Goal: Task Accomplishment & Management: Use online tool/utility

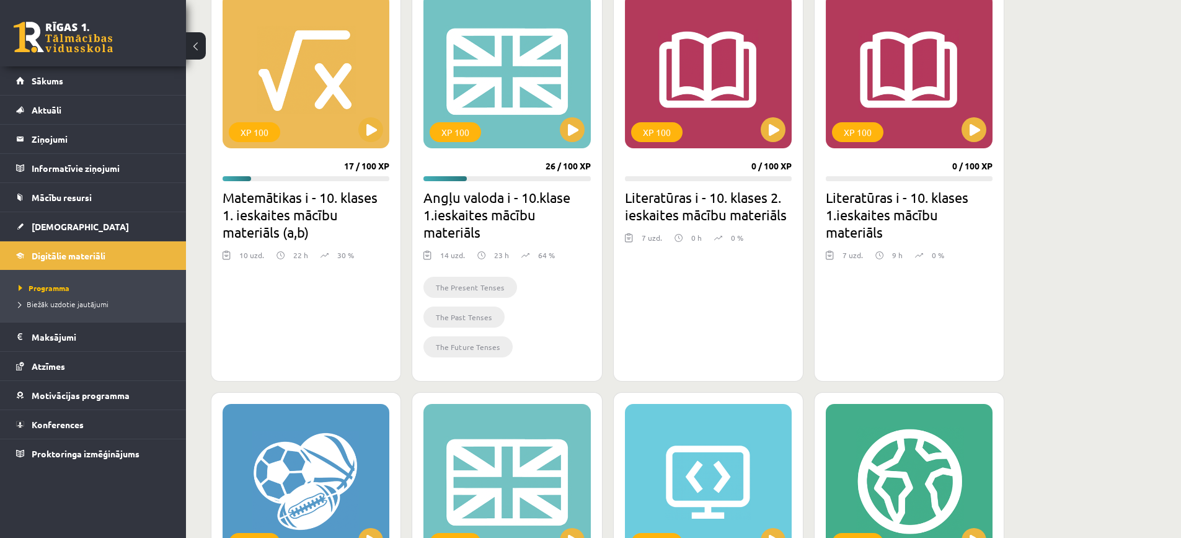
scroll to position [186, 0]
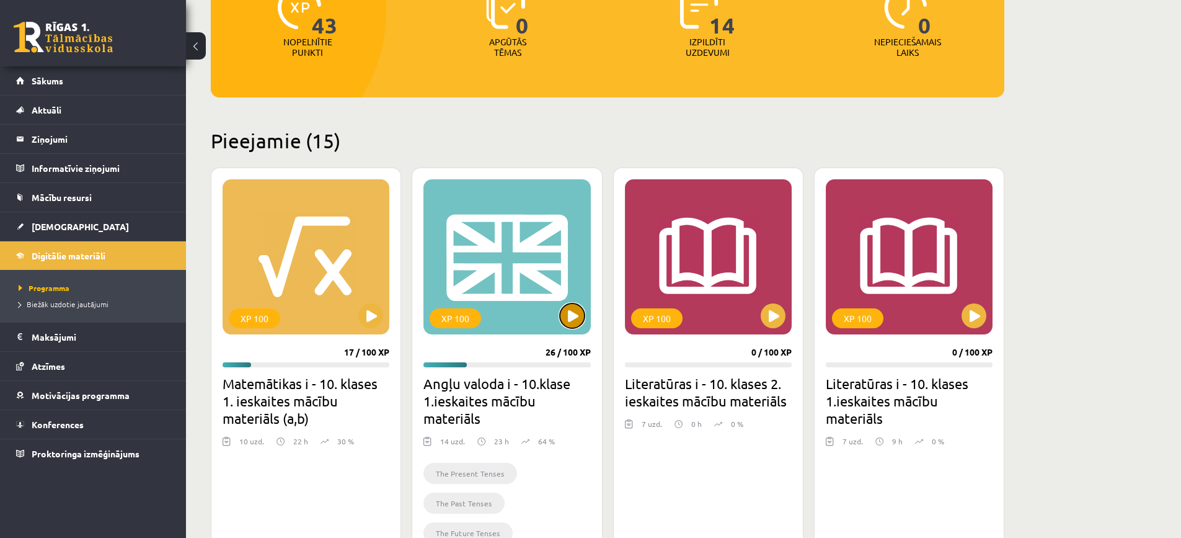
click at [568, 315] on button at bounding box center [572, 315] width 25 height 25
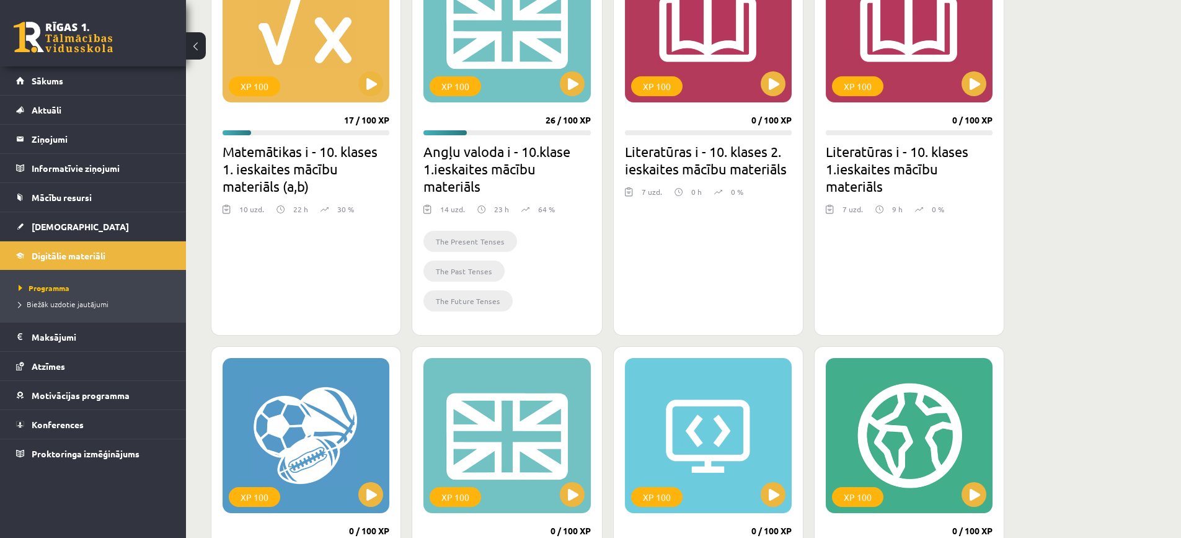
scroll to position [310, 0]
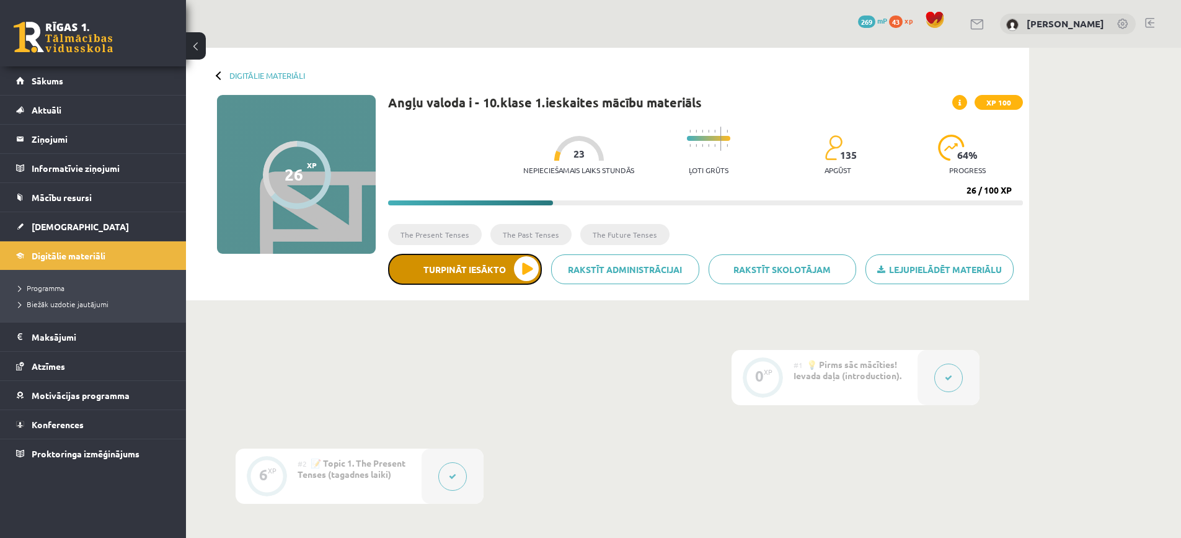
click at [501, 275] on button "Turpināt iesākto" at bounding box center [465, 269] width 154 height 31
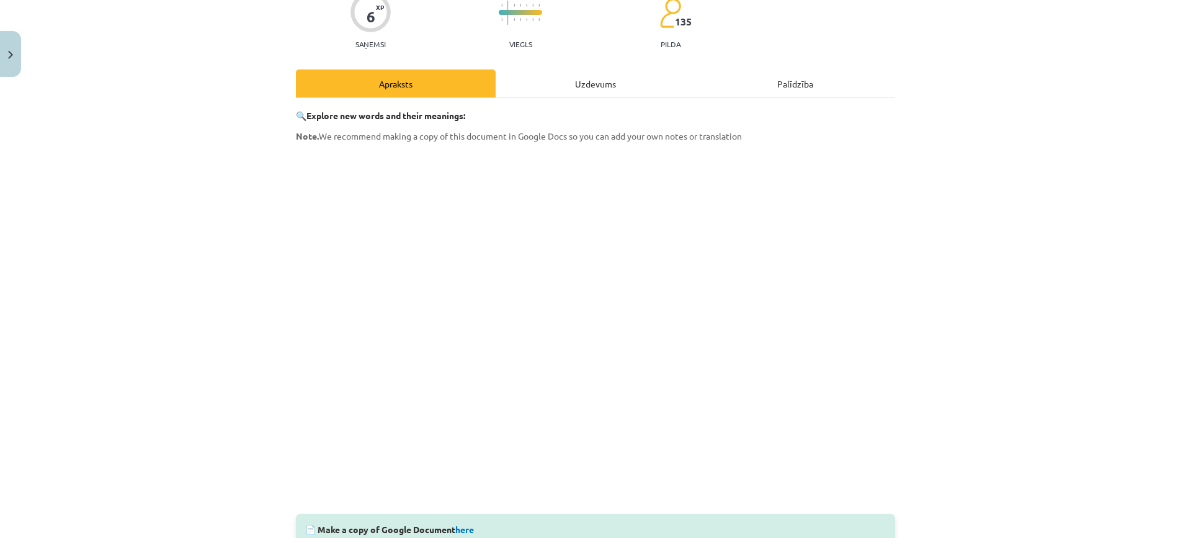
scroll to position [264, 0]
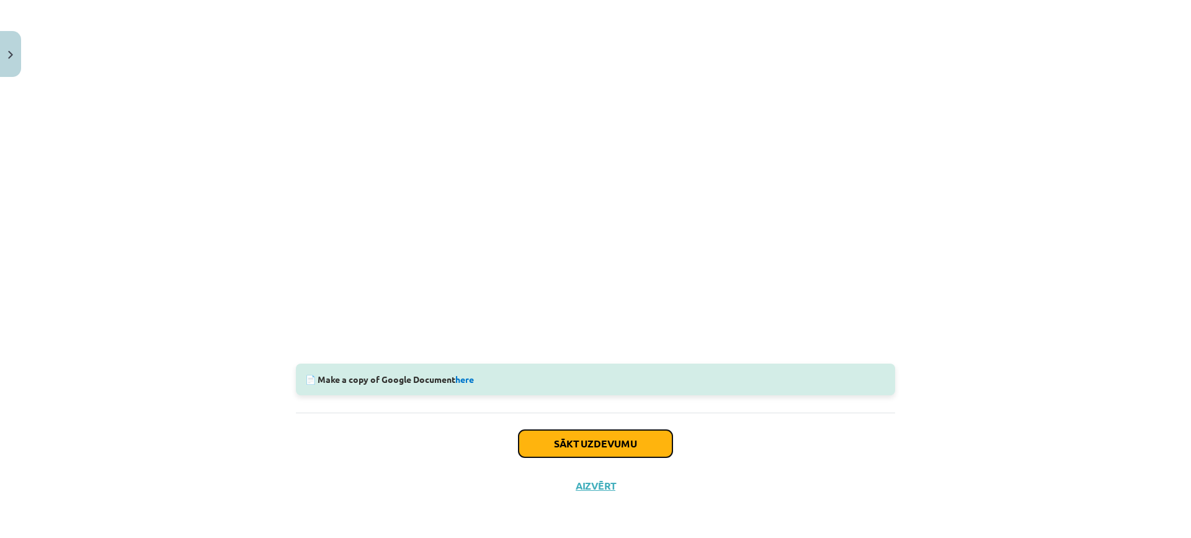
click at [604, 435] on button "Sākt uzdevumu" at bounding box center [595, 443] width 154 height 27
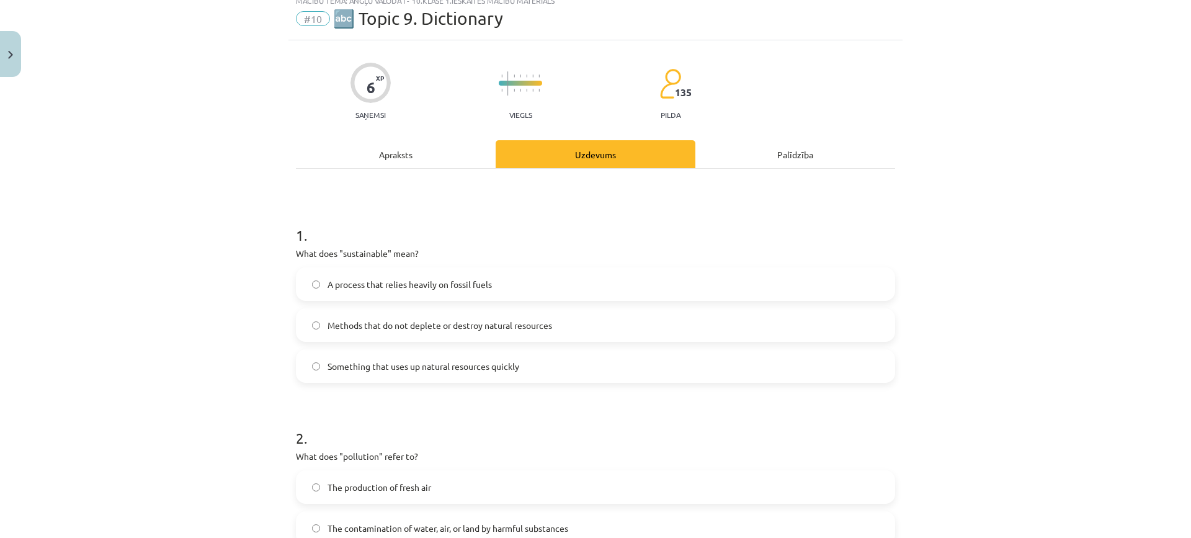
scroll to position [31, 0]
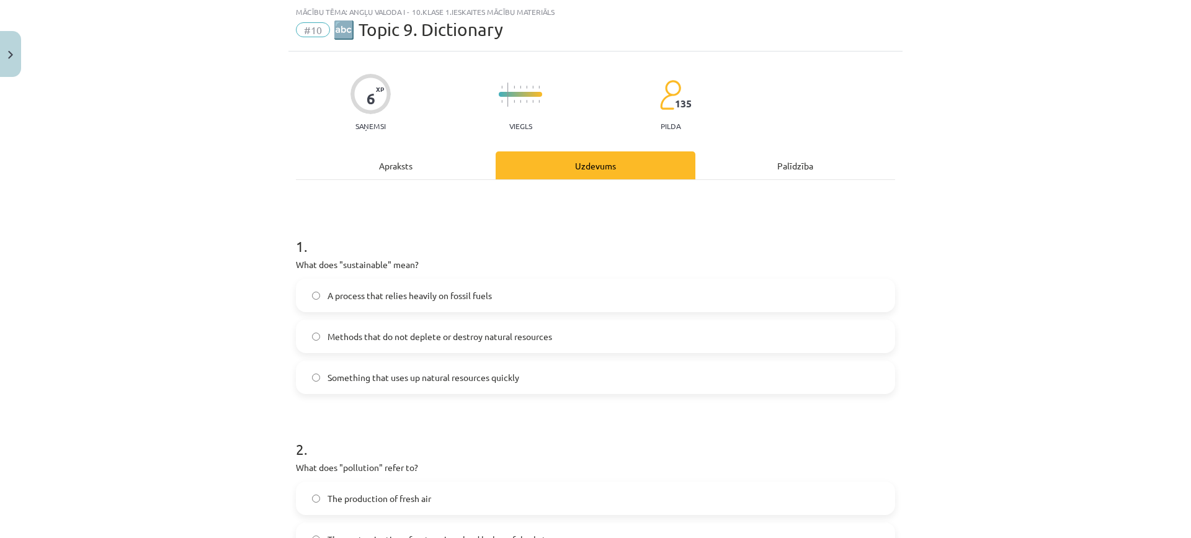
click at [388, 166] on div "Apraksts" at bounding box center [396, 165] width 200 height 28
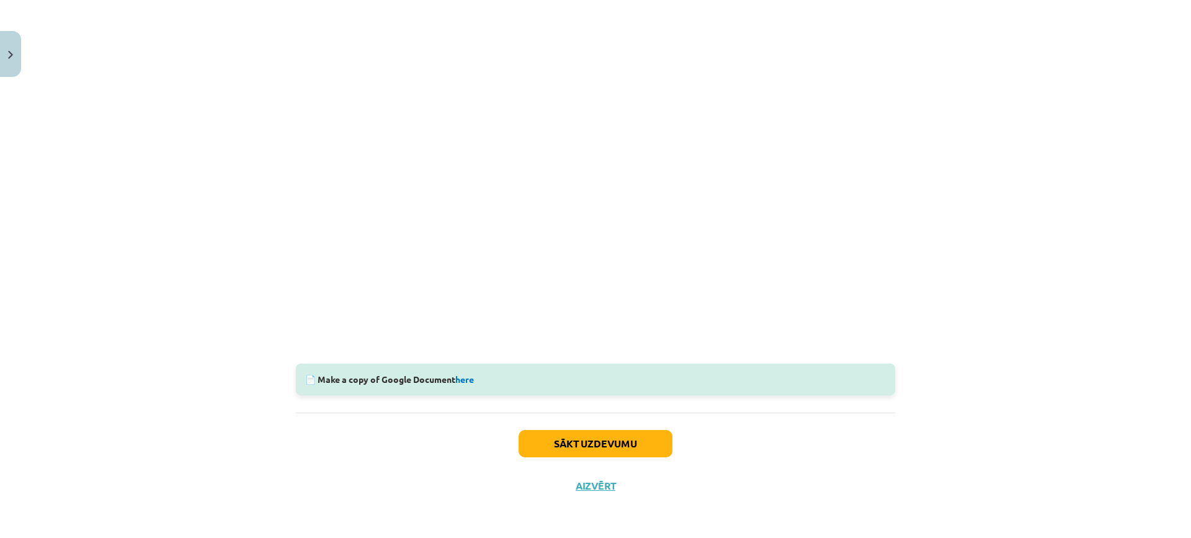
scroll to position [0, 0]
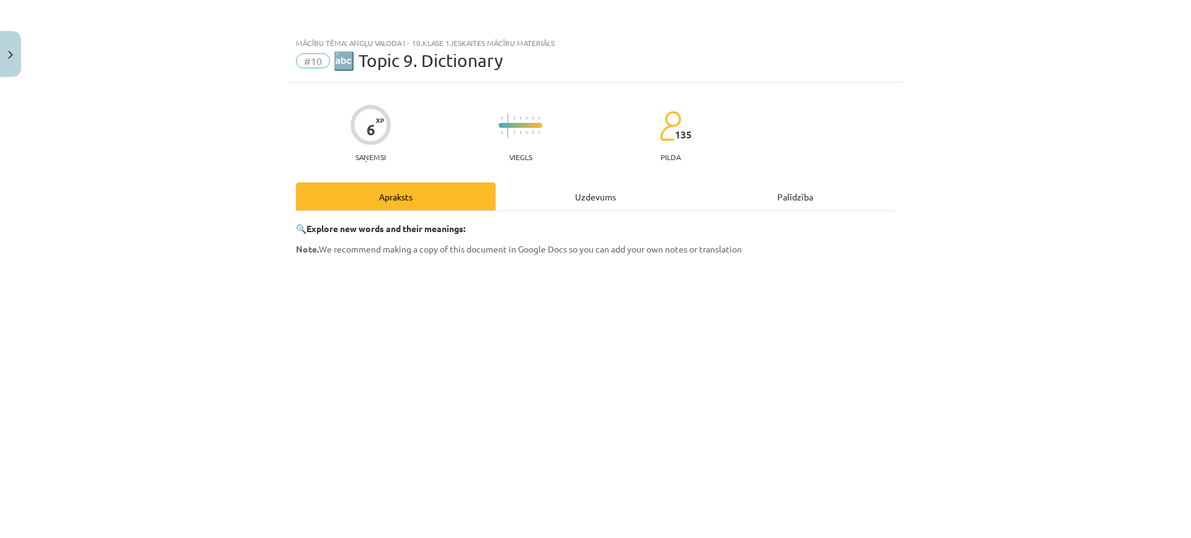
click at [600, 189] on div "Uzdevums" at bounding box center [595, 196] width 200 height 28
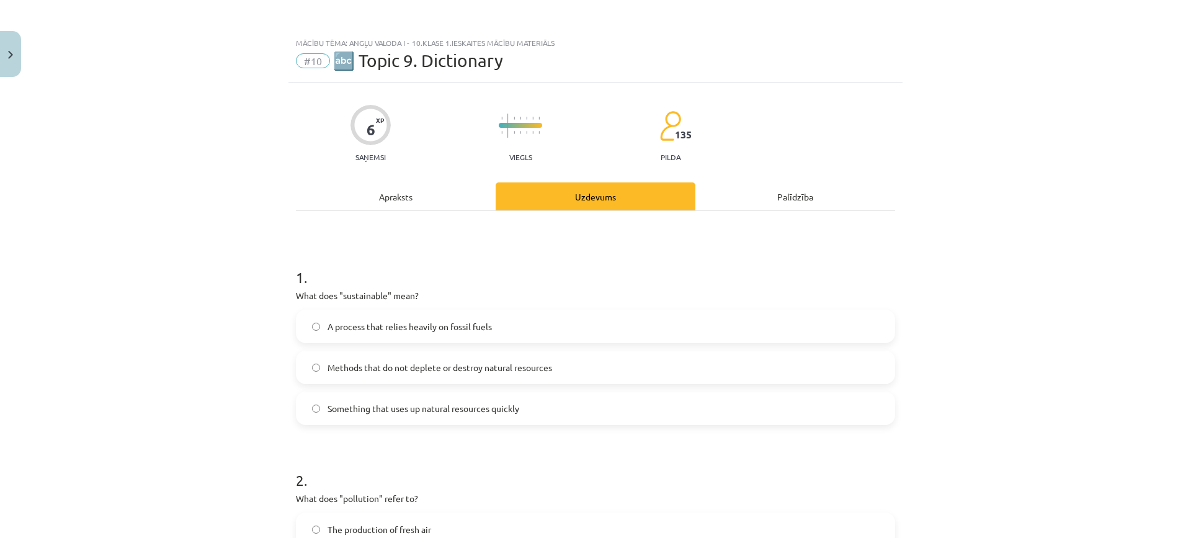
scroll to position [31, 0]
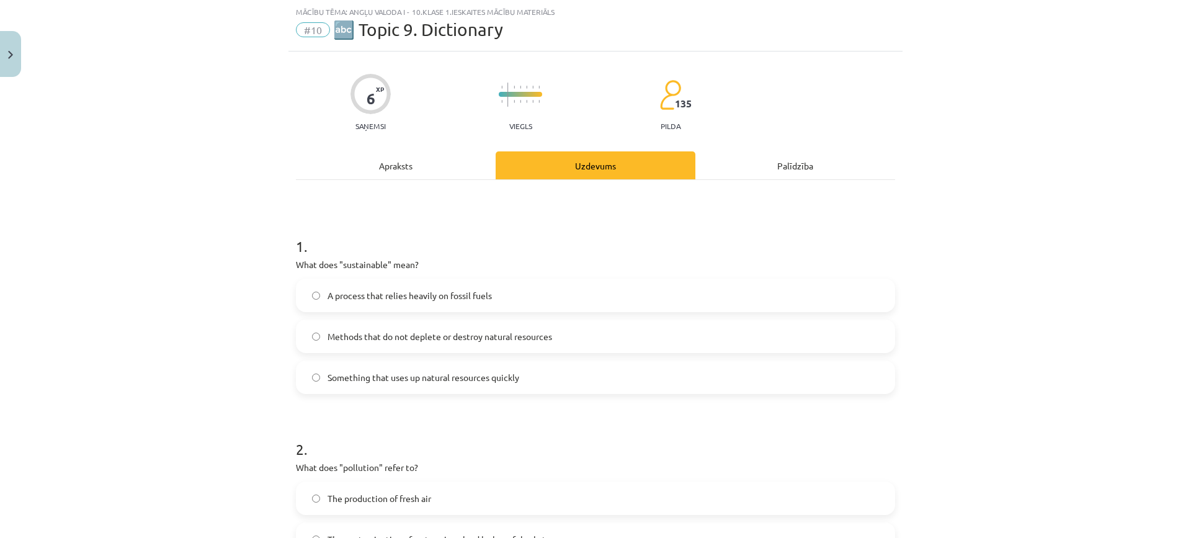
click at [581, 339] on label "Methods that do not deplete or destroy natural resources" at bounding box center [595, 336] width 597 height 31
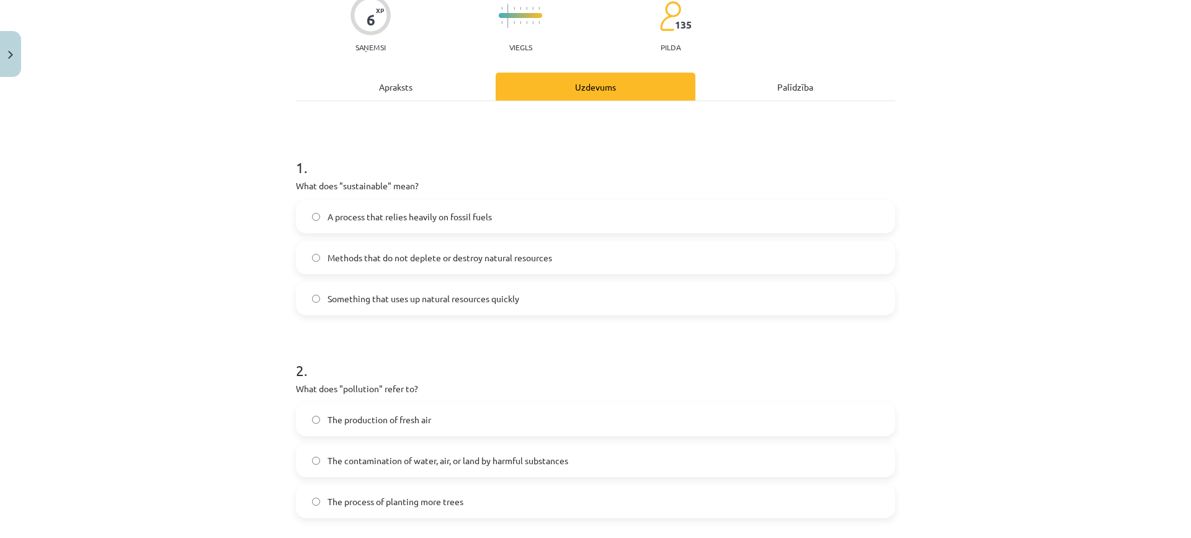
scroll to position [341, 0]
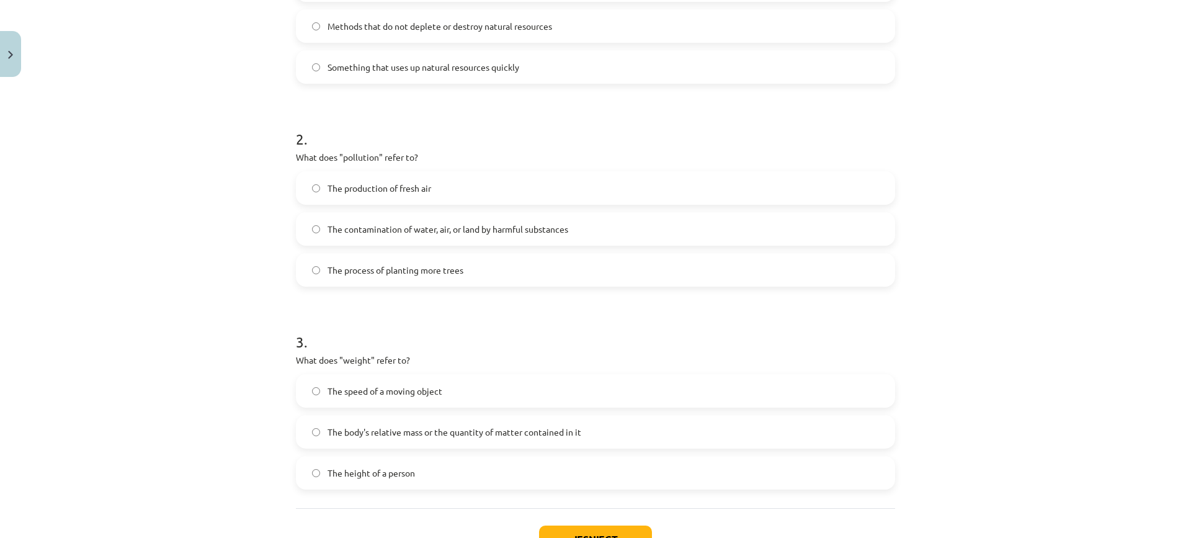
click at [513, 232] on span "The contamination of water, air, or land by harmful substances" at bounding box center [447, 229] width 241 height 13
click at [486, 434] on span "The body's relative mass or the quantity of matter contained in it" at bounding box center [454, 431] width 254 height 13
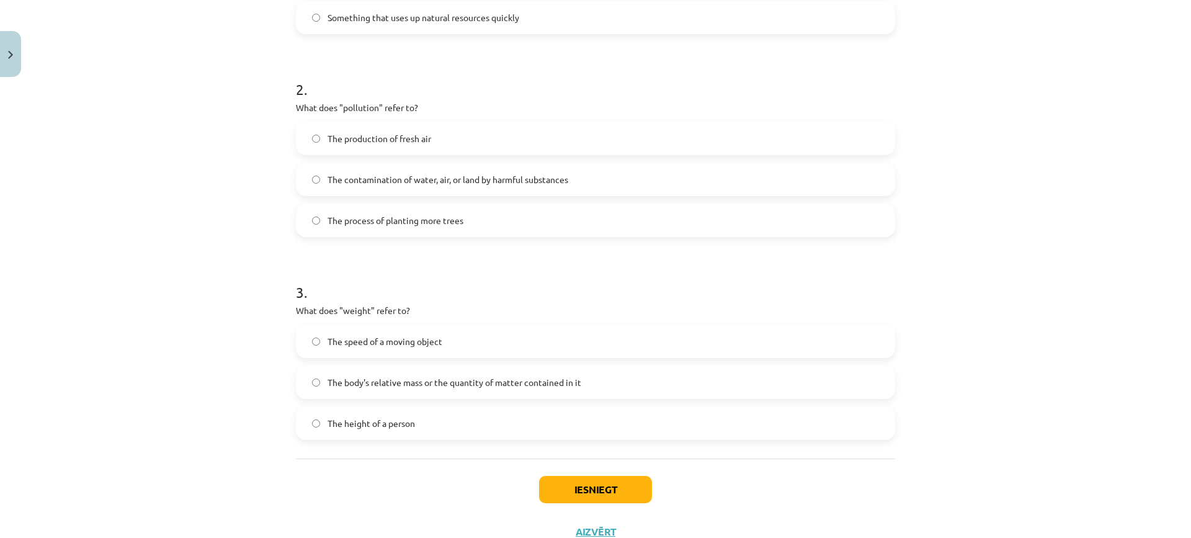
scroll to position [437, 0]
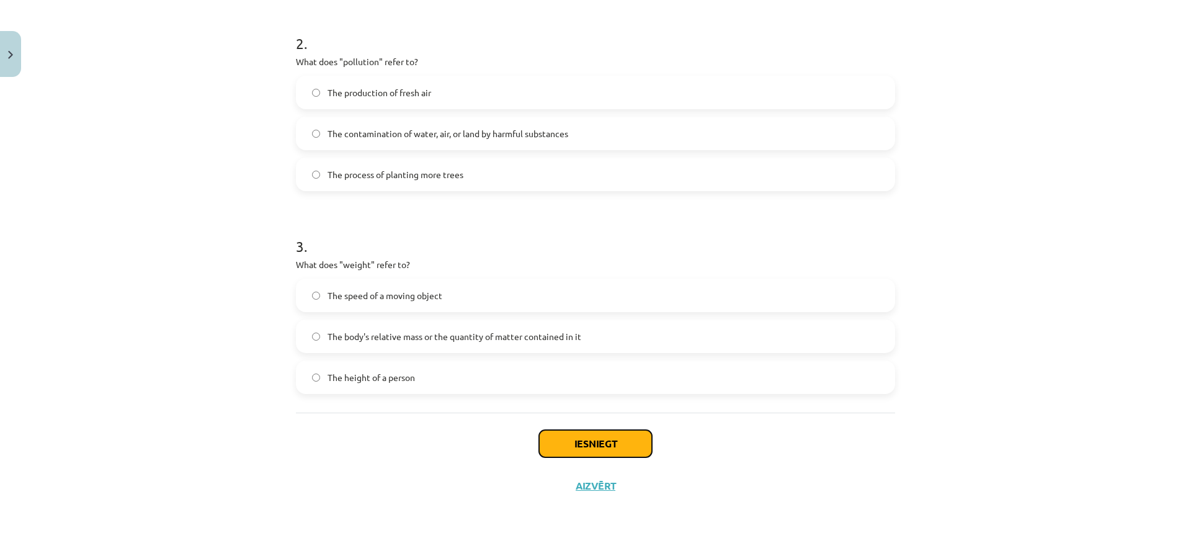
click at [566, 432] on button "Iesniegt" at bounding box center [595, 443] width 113 height 27
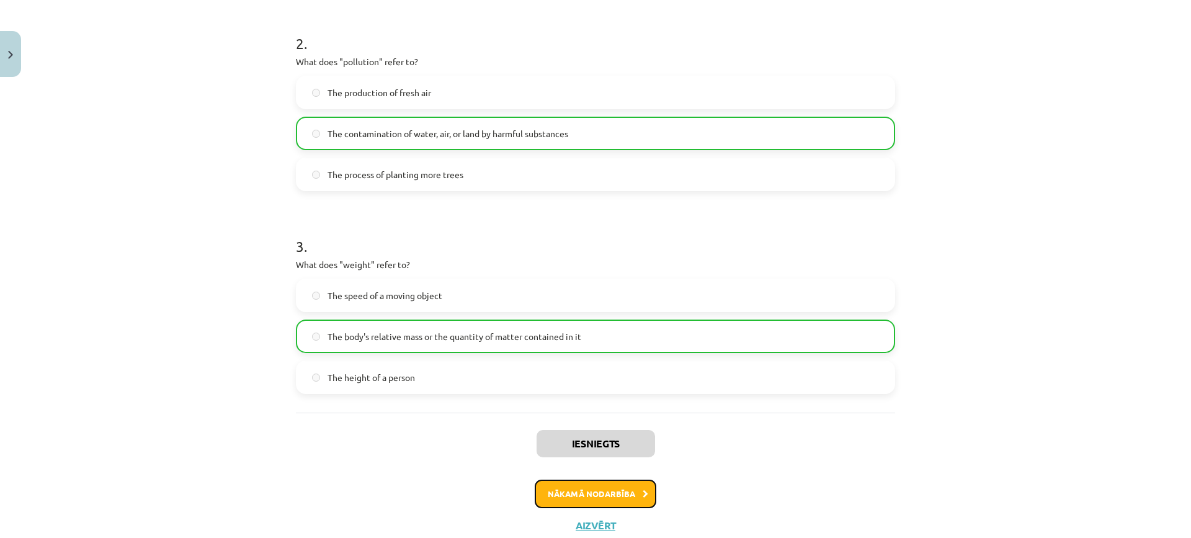
click at [595, 491] on button "Nākamā nodarbība" at bounding box center [596, 493] width 122 height 29
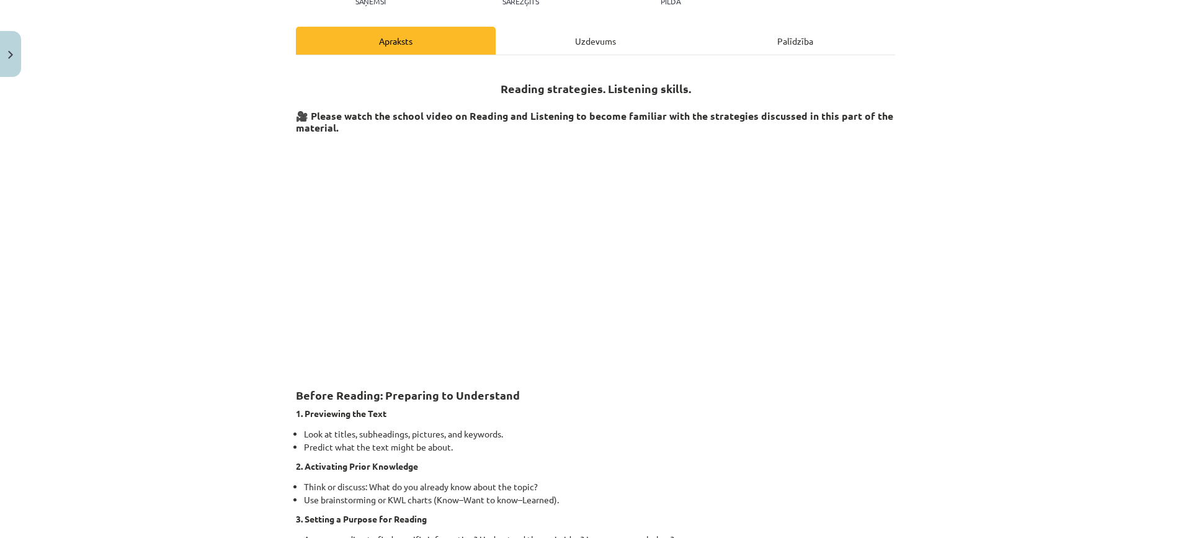
scroll to position [155, 0]
click at [597, 42] on div "Uzdevums" at bounding box center [595, 41] width 200 height 28
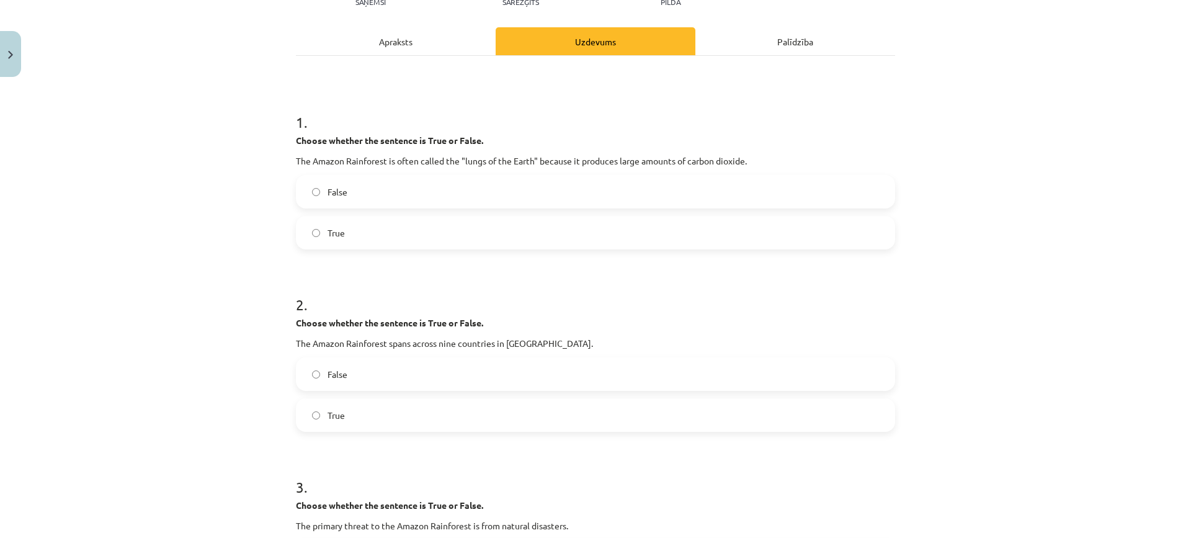
scroll to position [31, 0]
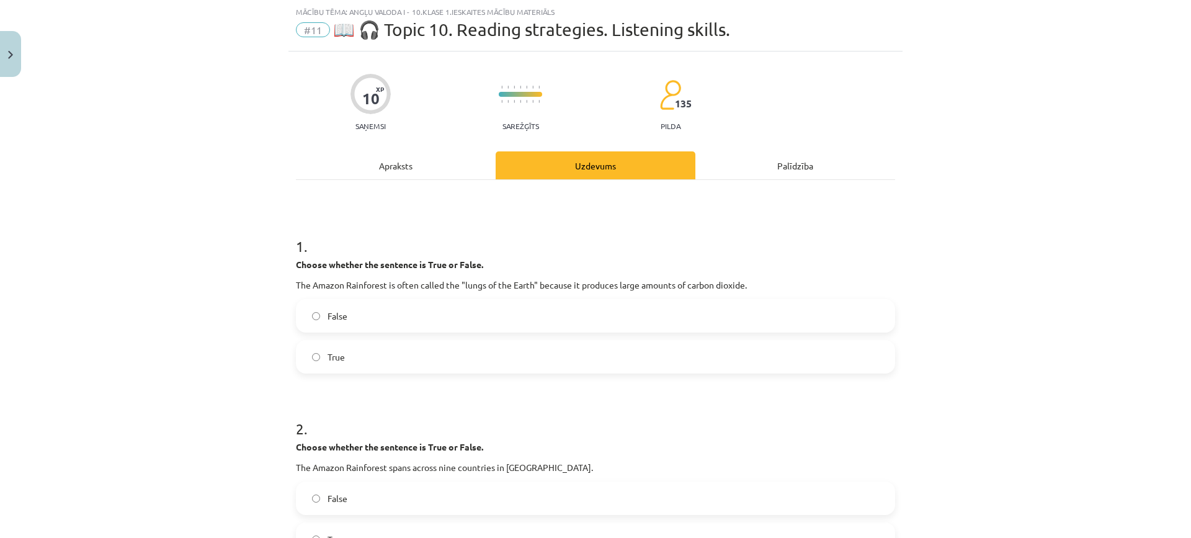
click at [469, 347] on label "True" at bounding box center [595, 356] width 597 height 31
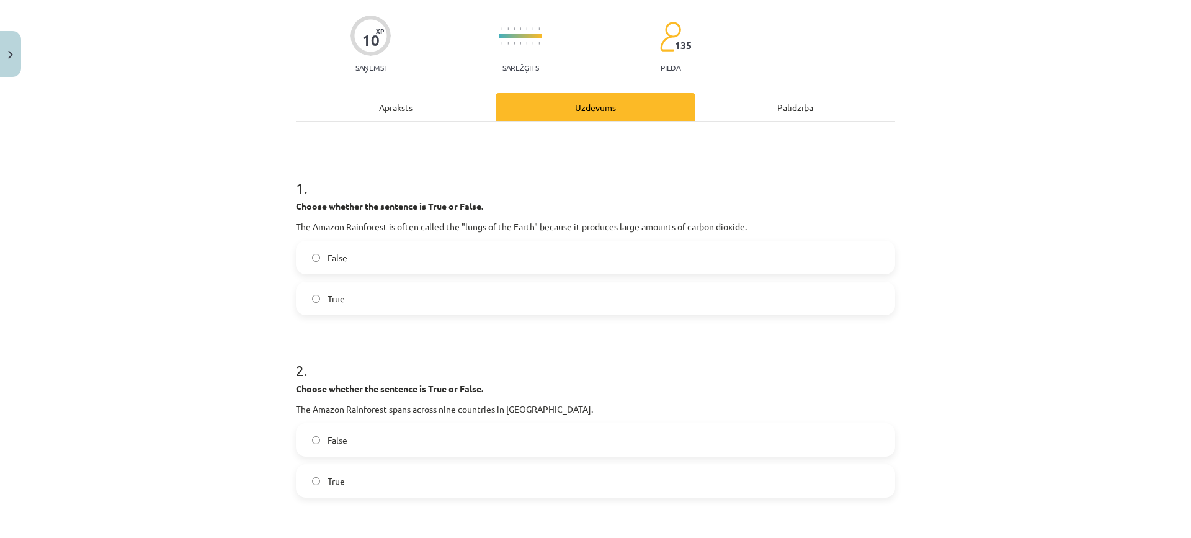
scroll to position [0, 0]
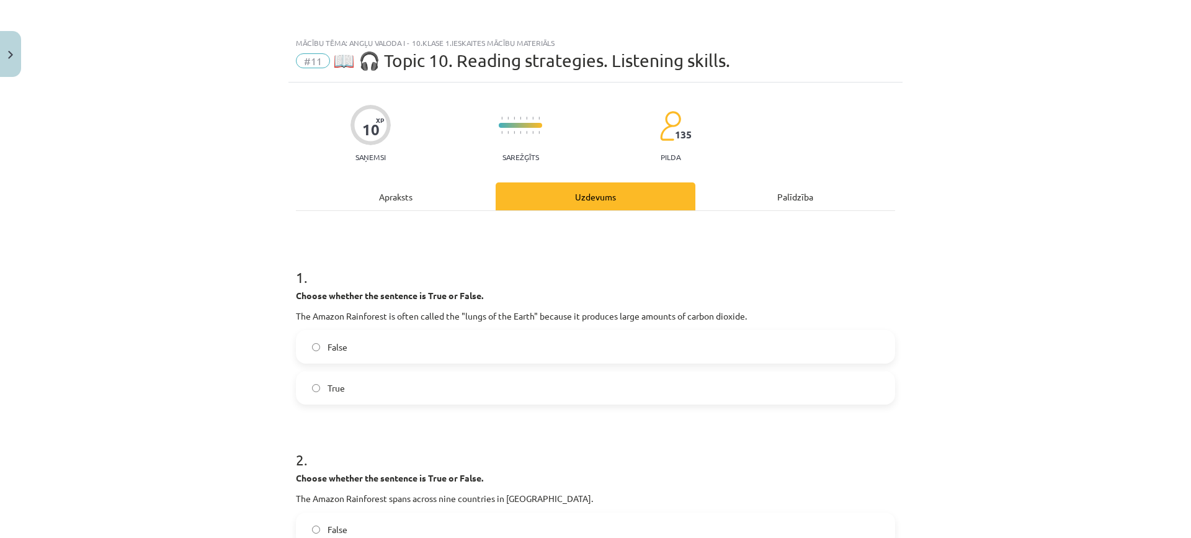
click at [398, 189] on div "Apraksts" at bounding box center [396, 196] width 200 height 28
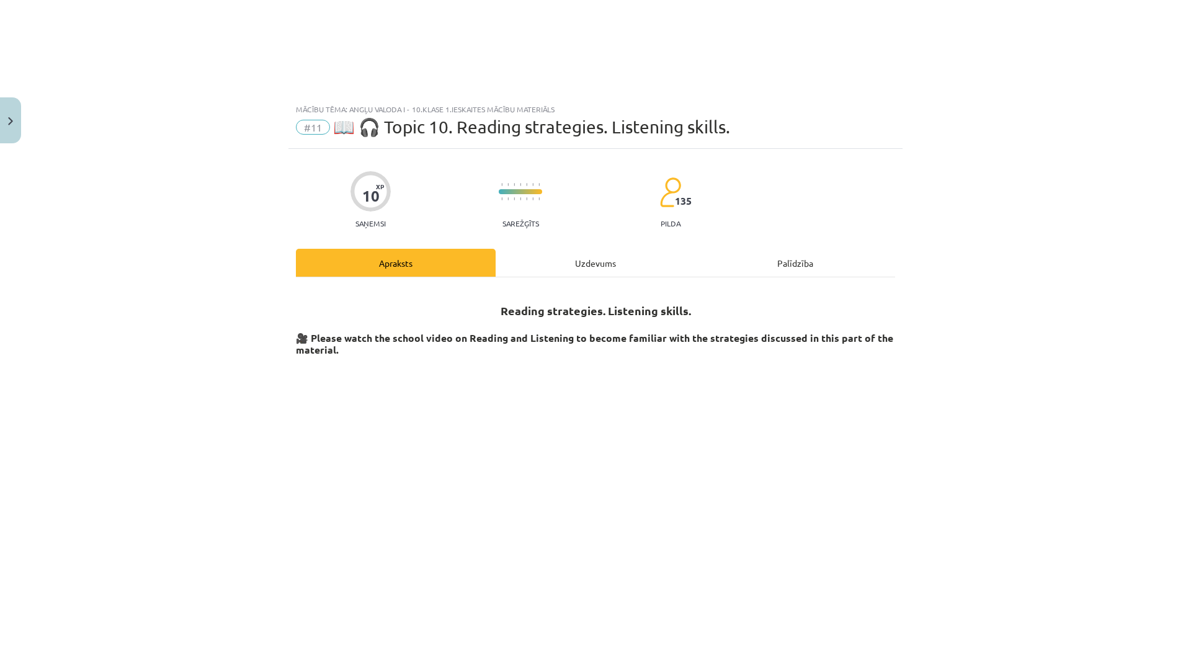
scroll to position [31, 0]
